Goal: Task Accomplishment & Management: Manage account settings

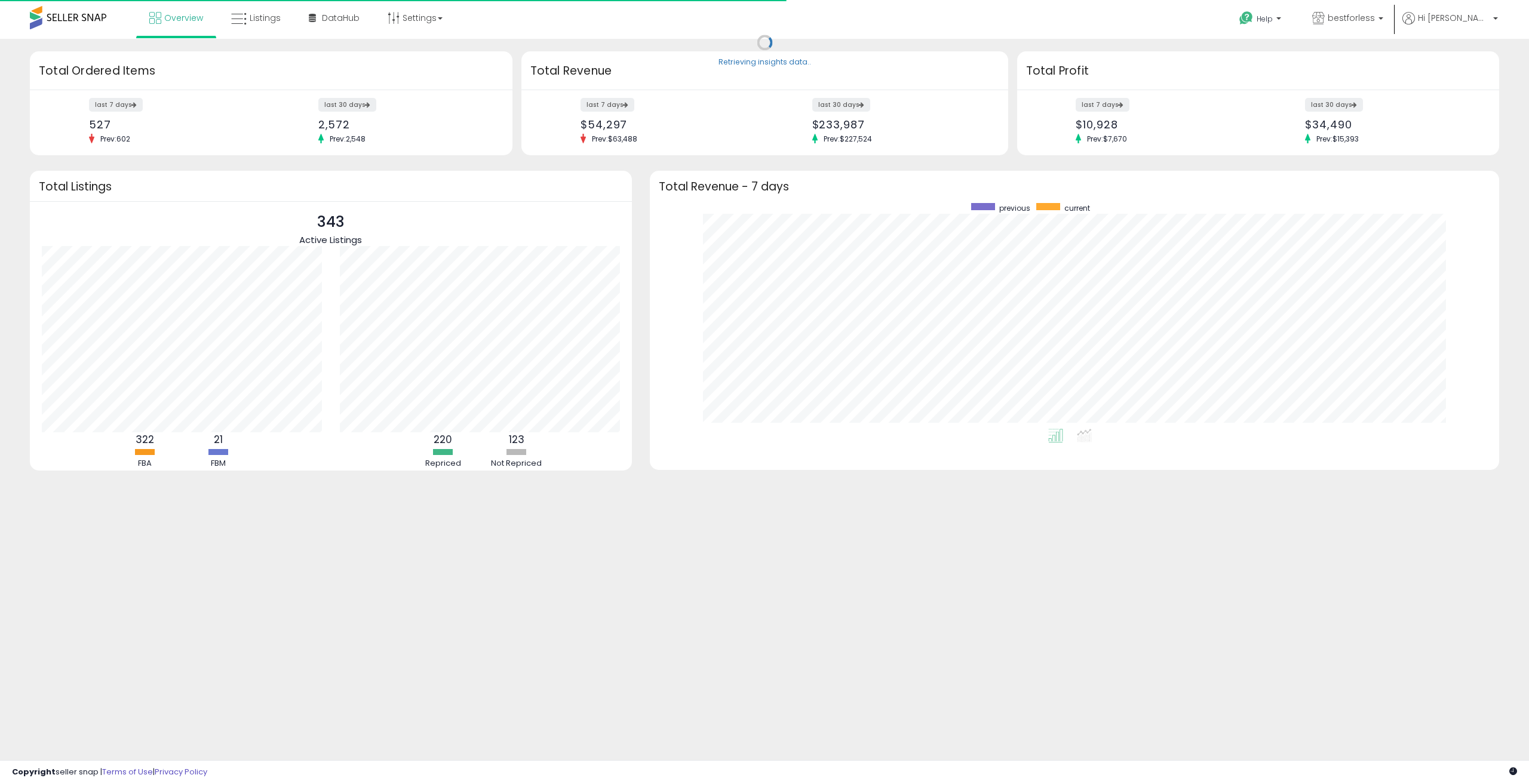
scroll to position [226, 826]
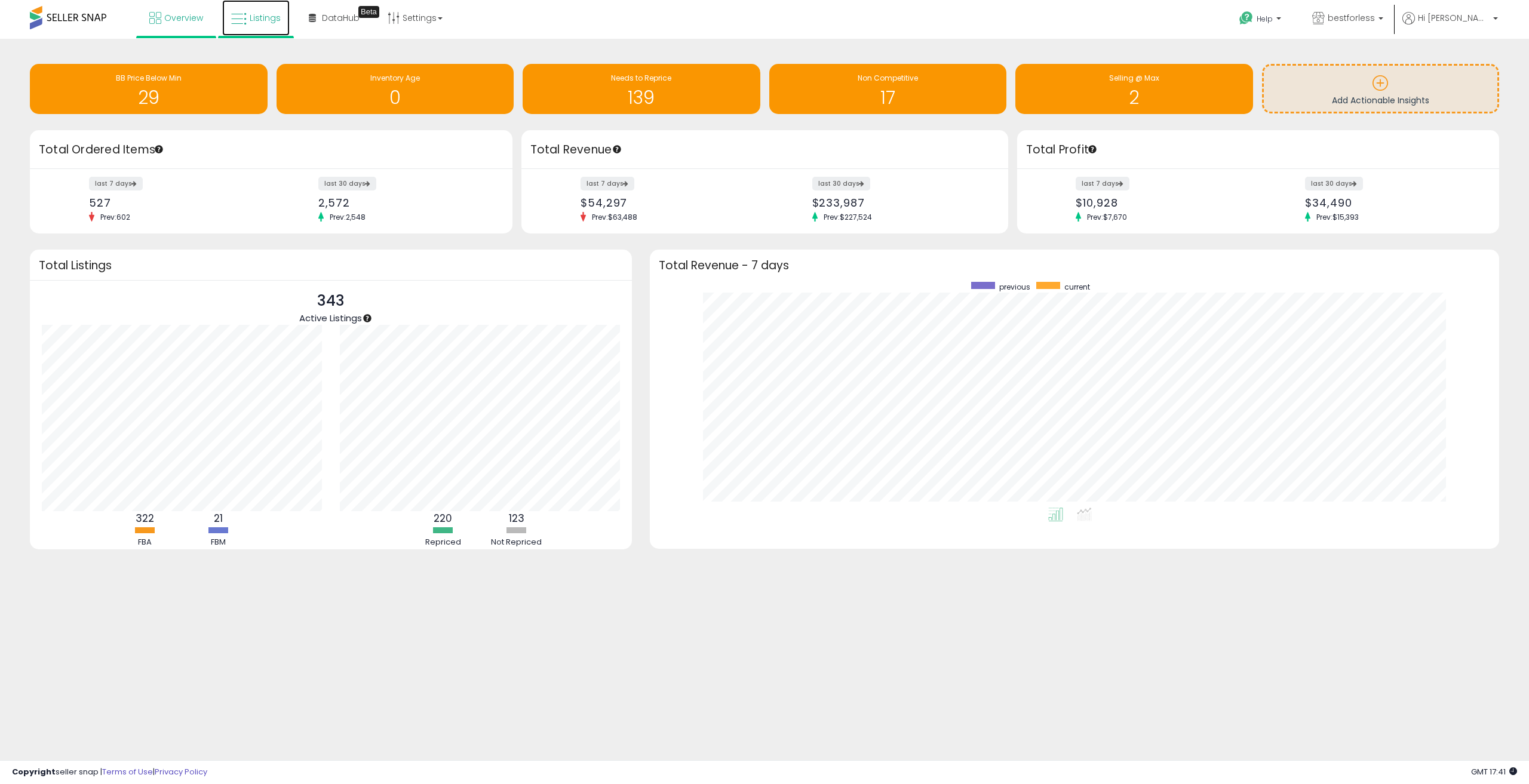
click at [259, 20] on span "Listings" at bounding box center [265, 18] width 31 height 12
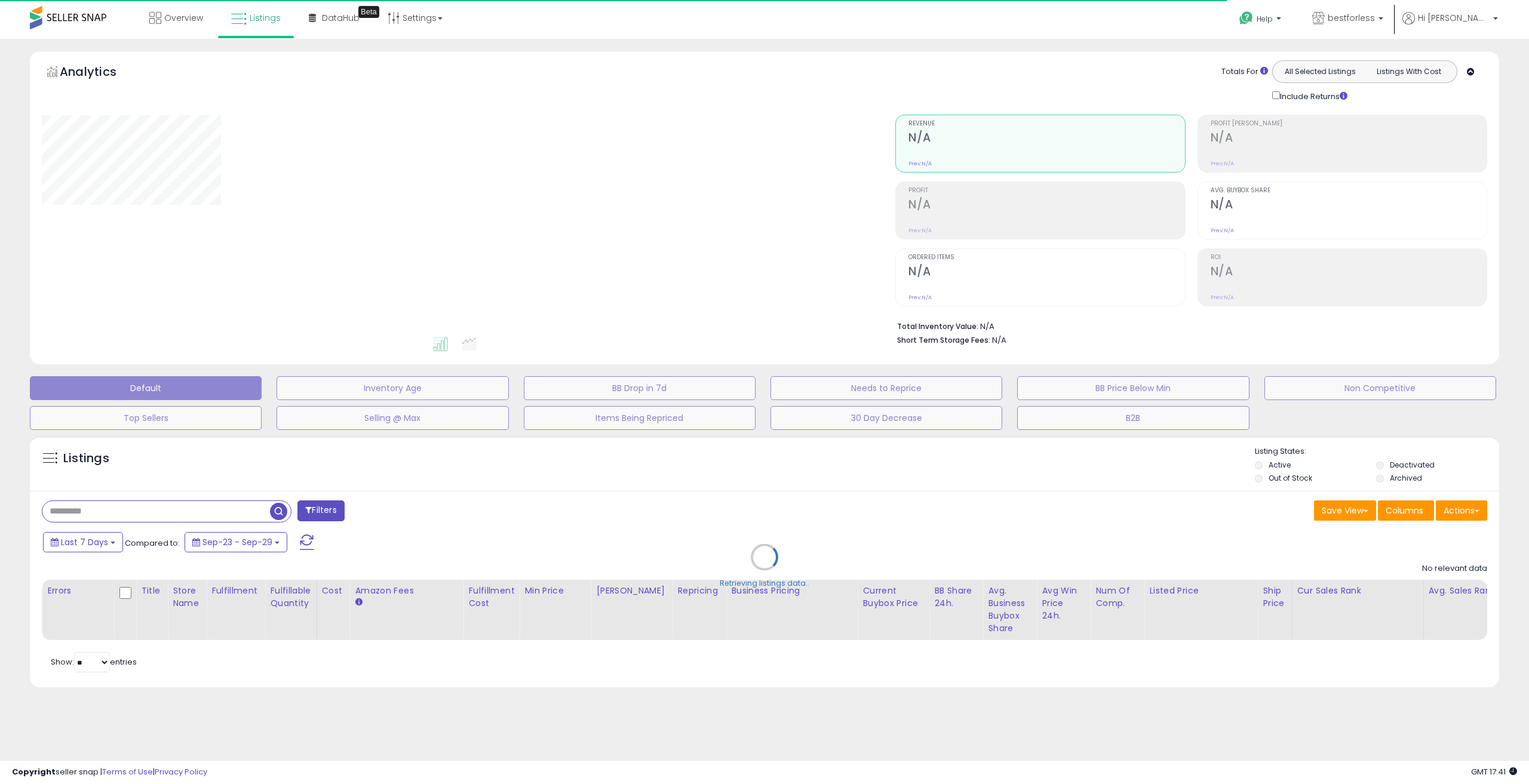
click at [1459, 508] on div "Retrieving listings data.." at bounding box center [764, 566] width 1487 height 272
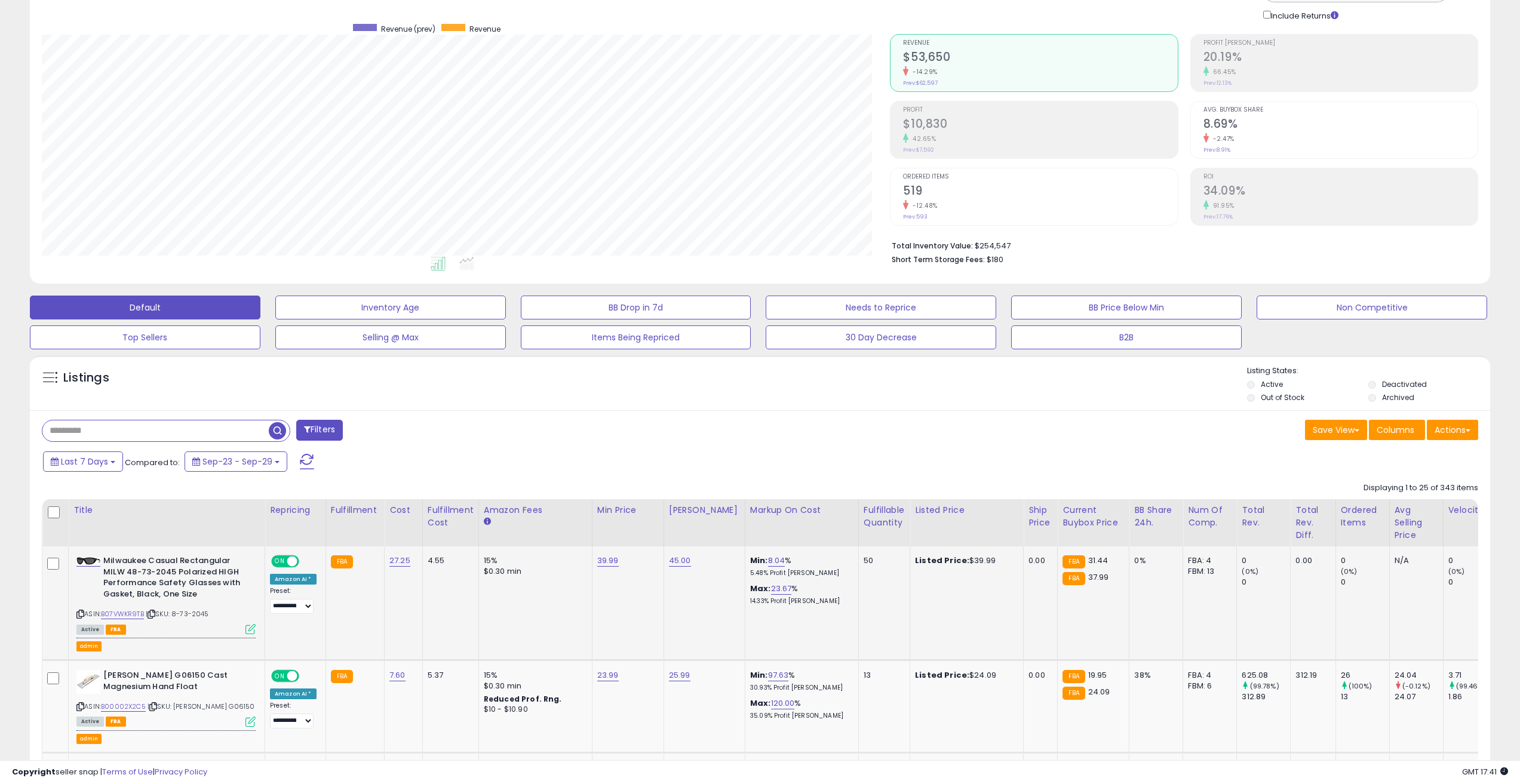
scroll to position [40, 0]
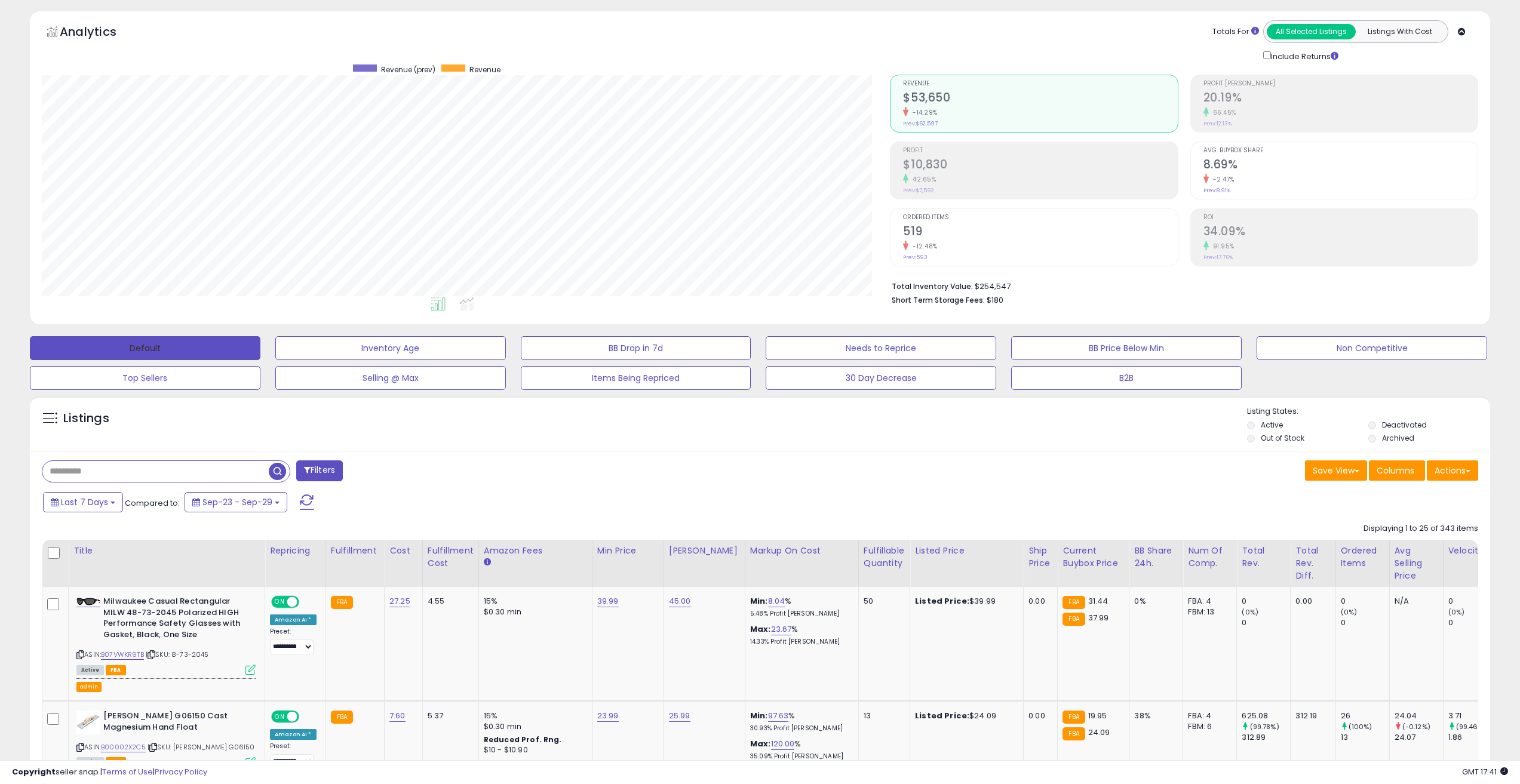
click at [170, 344] on button "Default" at bounding box center [145, 348] width 231 height 24
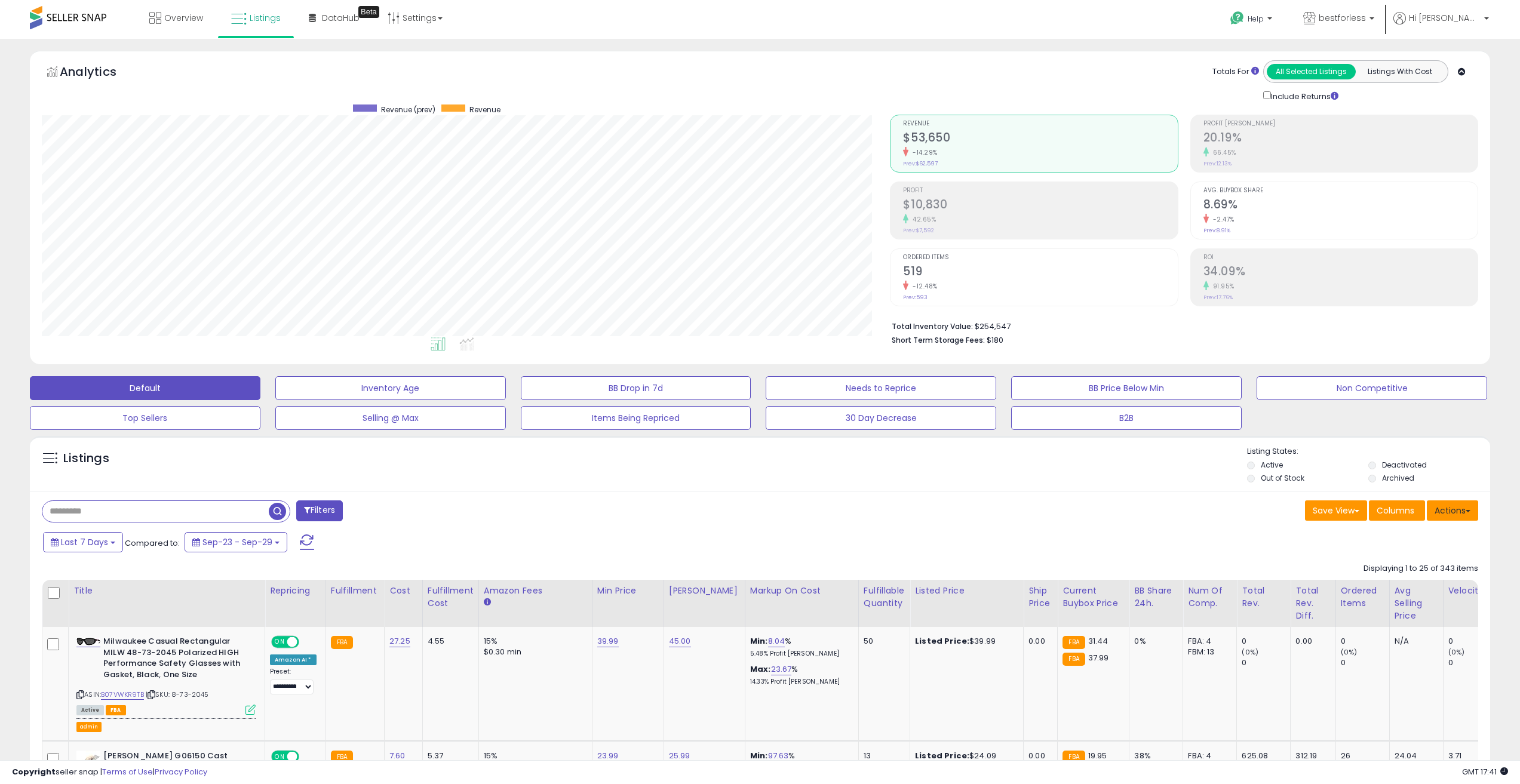
scroll to position [245, 849]
click at [1470, 514] on button "Actions" at bounding box center [1452, 510] width 51 height 20
